Goal: Find specific page/section: Find specific page/section

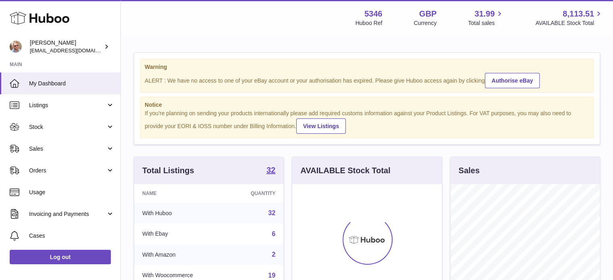
scroll to position [126, 149]
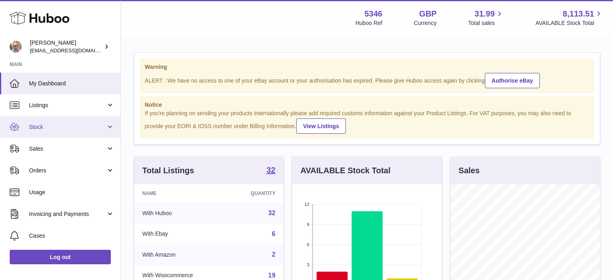
click at [56, 131] on link "Stock" at bounding box center [60, 127] width 120 height 22
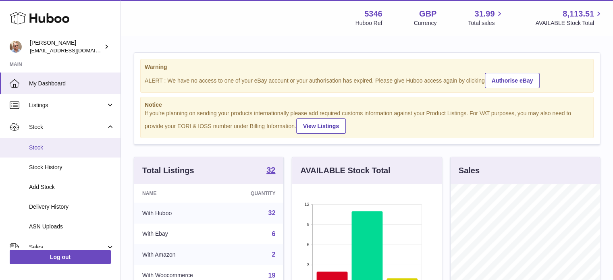
click at [57, 149] on span "Stock" at bounding box center [71, 148] width 85 height 8
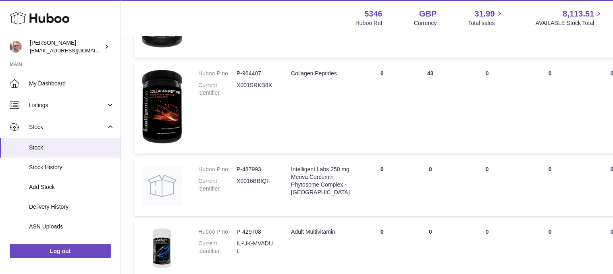
scroll to position [494, 0]
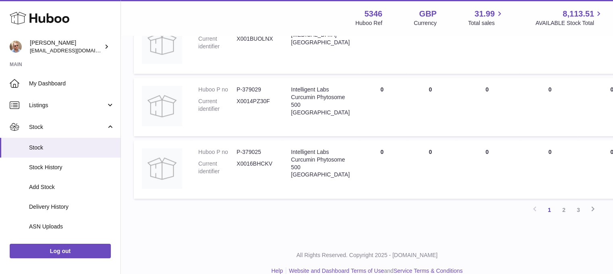
click at [565, 210] on link "2" at bounding box center [563, 210] width 15 height 15
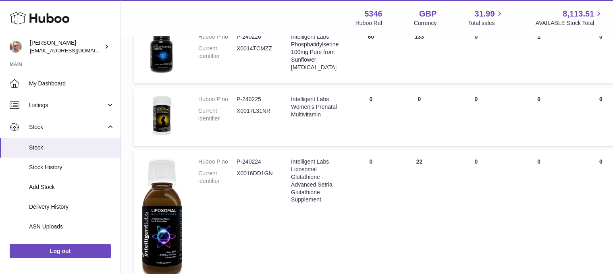
scroll to position [606, 0]
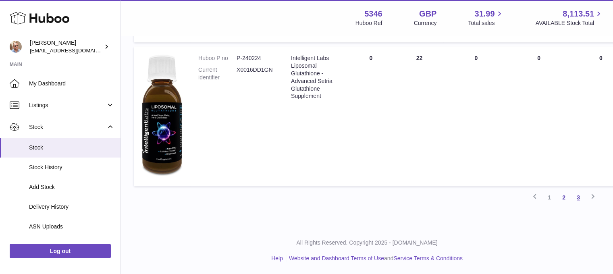
click at [578, 193] on link "3" at bounding box center [578, 197] width 15 height 15
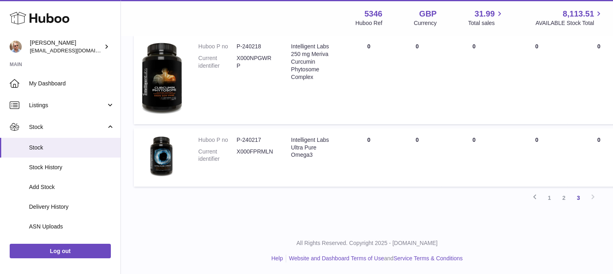
scroll to position [519, 0]
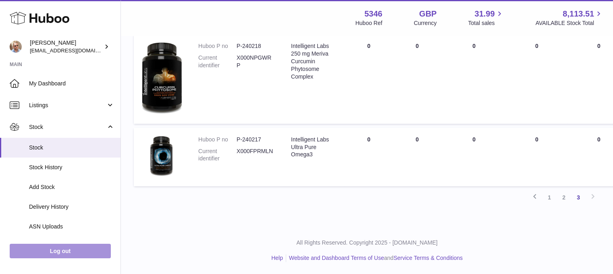
click at [50, 255] on link "Log out" at bounding box center [60, 251] width 101 height 15
